Goal: Task Accomplishment & Management: Use online tool/utility

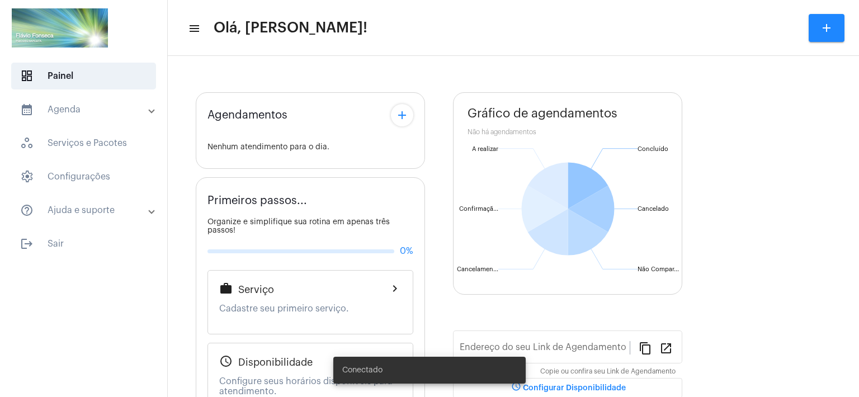
type input "[URL][DOMAIN_NAME]"
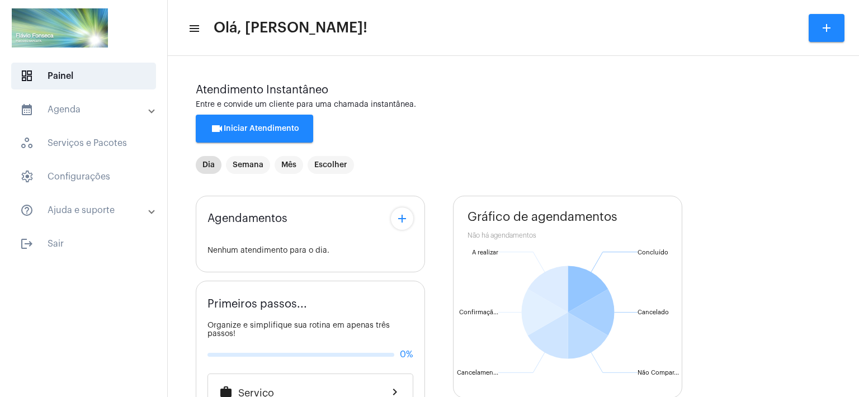
drag, startPoint x: 785, startPoint y: 338, endPoint x: 758, endPoint y: 333, distance: 26.8
click at [785, 338] on div "Agendamentos add Nenhum atendimento para o dia. Primeiros passos... Organize e …" at bounding box center [513, 403] width 635 height 433
click at [404, 15] on mat-toolbar-row "menu Olá, [PERSON_NAME]! add" at bounding box center [513, 28] width 691 height 36
click at [258, 127] on span "videocam Iniciar Atendimento" at bounding box center [254, 129] width 89 height 8
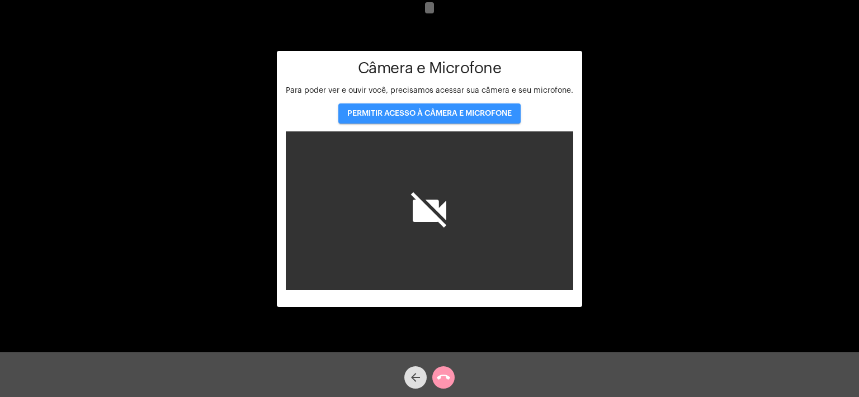
click at [418, 111] on span "PERMITIR ACESSO À CÂMERA E MICROFONE" at bounding box center [429, 114] width 164 height 8
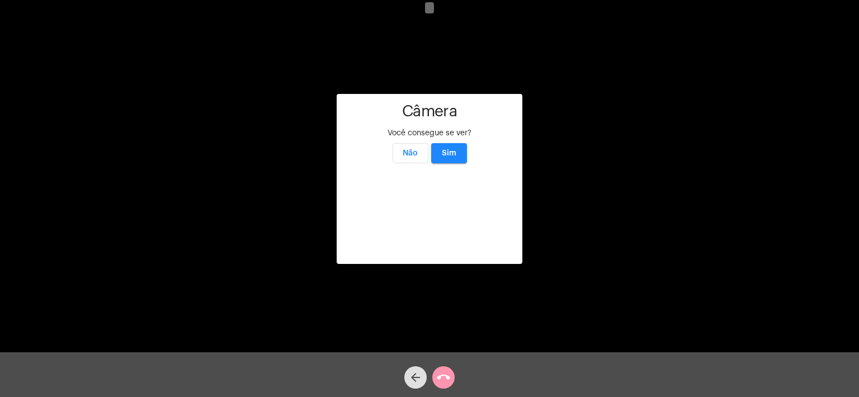
click at [446, 149] on span "Sim" at bounding box center [449, 153] width 15 height 8
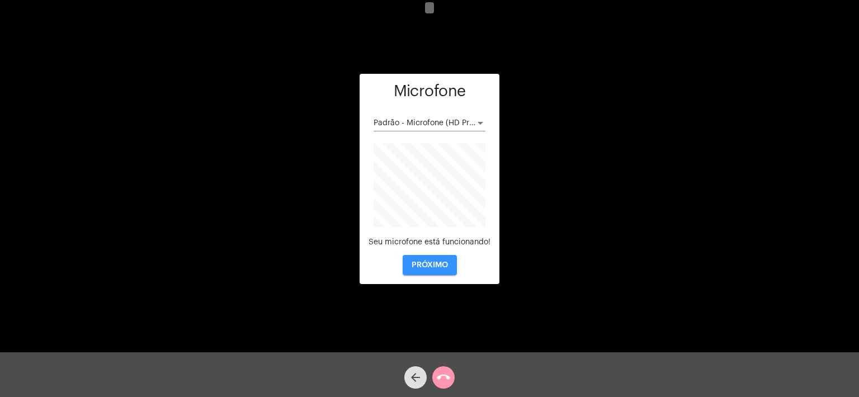
click at [422, 267] on span "PRÓXIMO" at bounding box center [430, 265] width 36 height 8
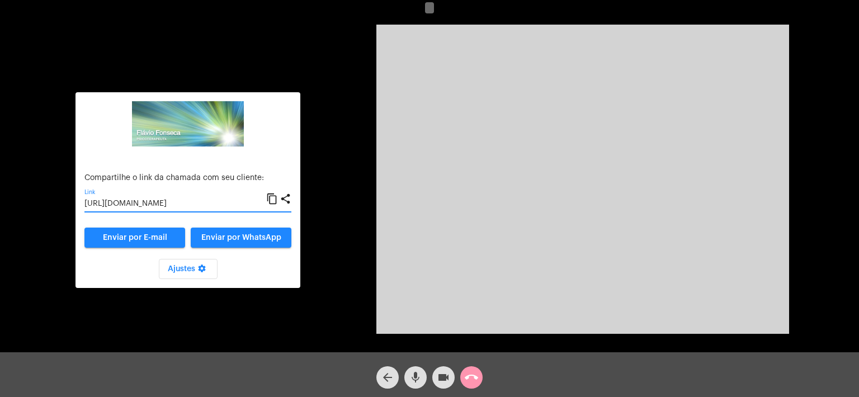
click at [210, 204] on input "[URL][DOMAIN_NAME]" at bounding box center [175, 204] width 182 height 9
click at [824, 32] on div "Aguardando cliente acessar a chamada Ajustes settings Compartilhe o link da cha…" at bounding box center [429, 178] width 857 height 352
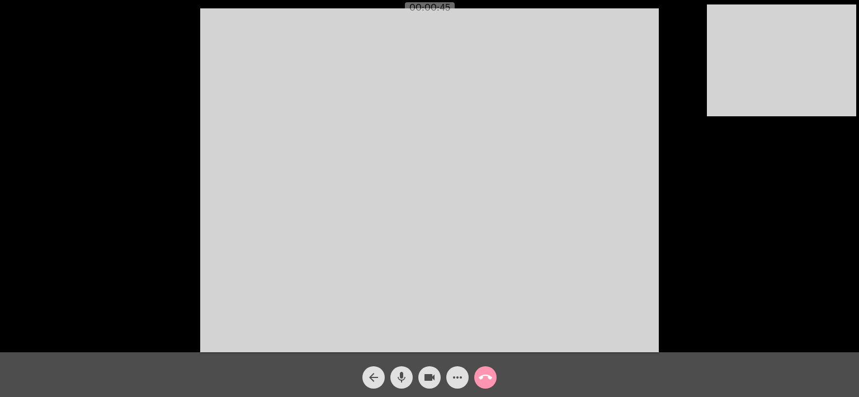
click at [765, 241] on div "Acessando Câmera e Microfone..." at bounding box center [429, 179] width 857 height 352
click at [766, 244] on div "Acessando Câmera e Microfone..." at bounding box center [429, 179] width 857 height 352
click at [332, 372] on div "arrow_back mic videocam more_horiz call_end" at bounding box center [429, 374] width 859 height 45
click at [578, 365] on div "arrow_back mic videocam more_horiz call_end" at bounding box center [429, 374] width 859 height 45
click at [486, 378] on mat-icon "call_end" at bounding box center [485, 377] width 13 height 13
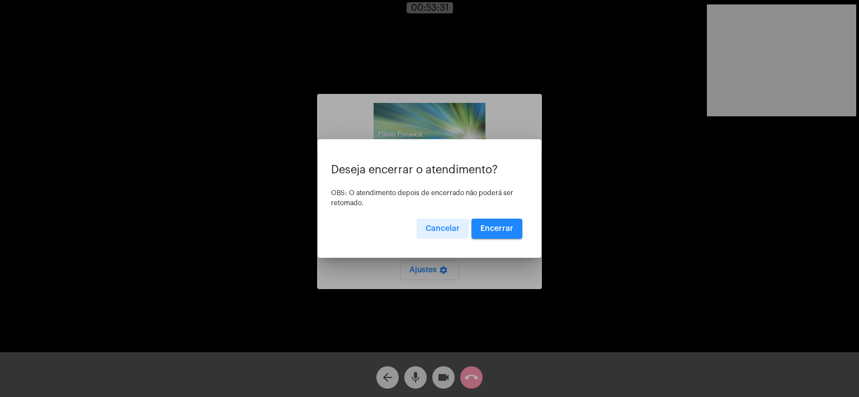
click at [493, 228] on span "Encerrar" at bounding box center [496, 229] width 33 height 8
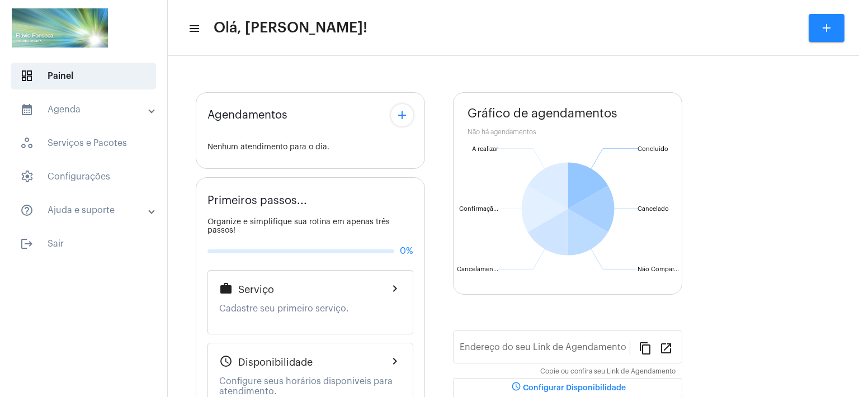
type input "[URL][DOMAIN_NAME]"
